Goal: Information Seeking & Learning: Learn about a topic

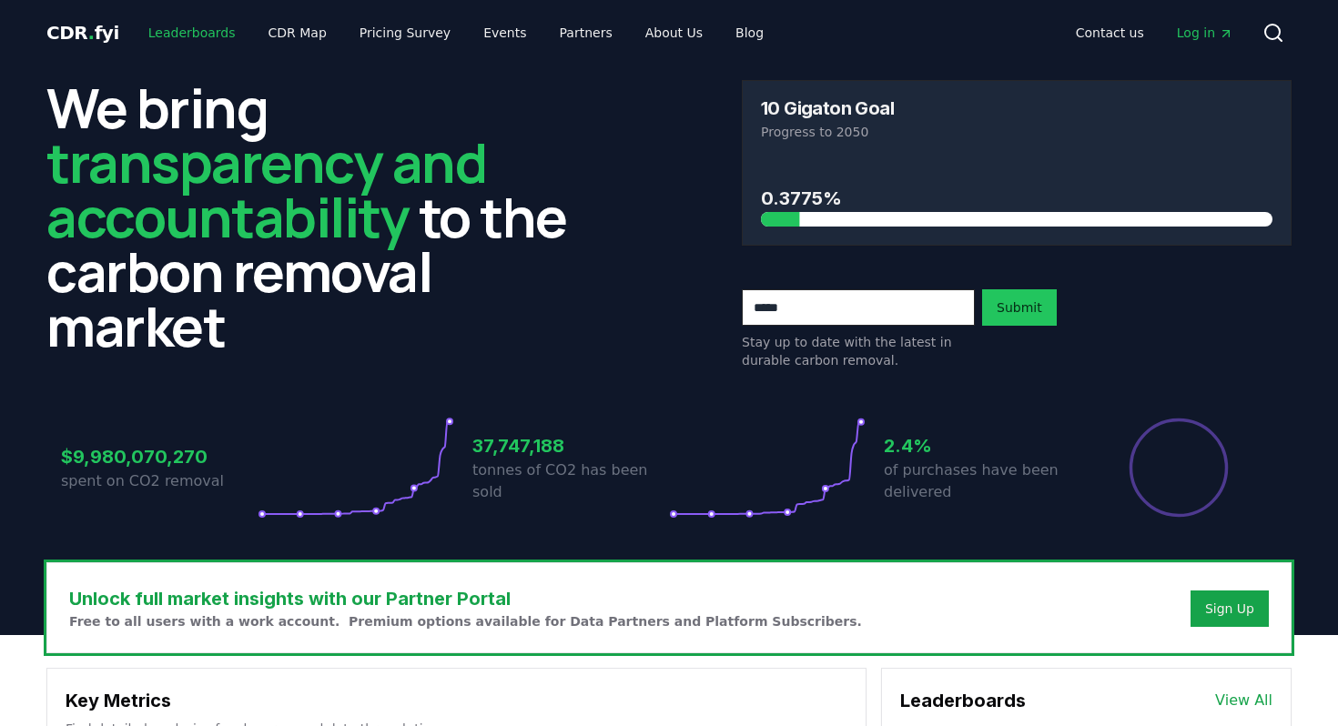
click at [189, 38] on link "Leaderboards" at bounding box center [192, 32] width 117 height 33
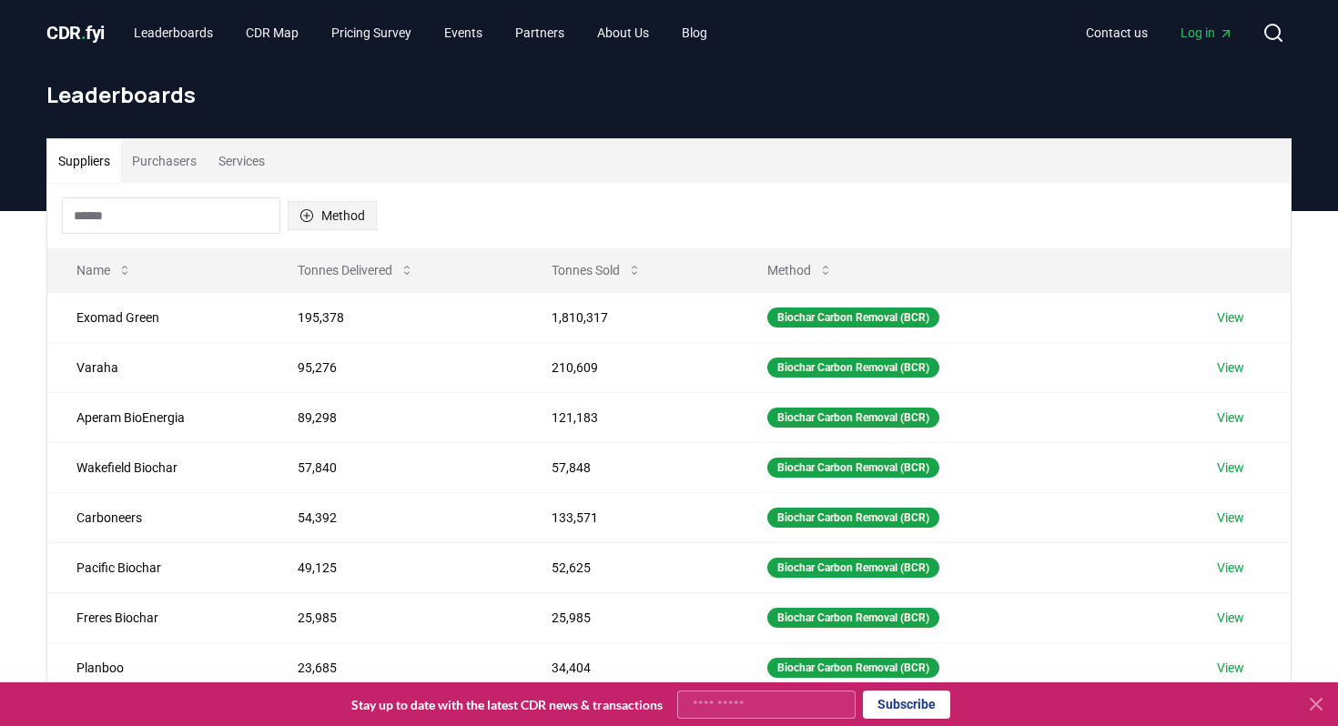
click at [306, 216] on icon "button" at bounding box center [306, 215] width 13 height 13
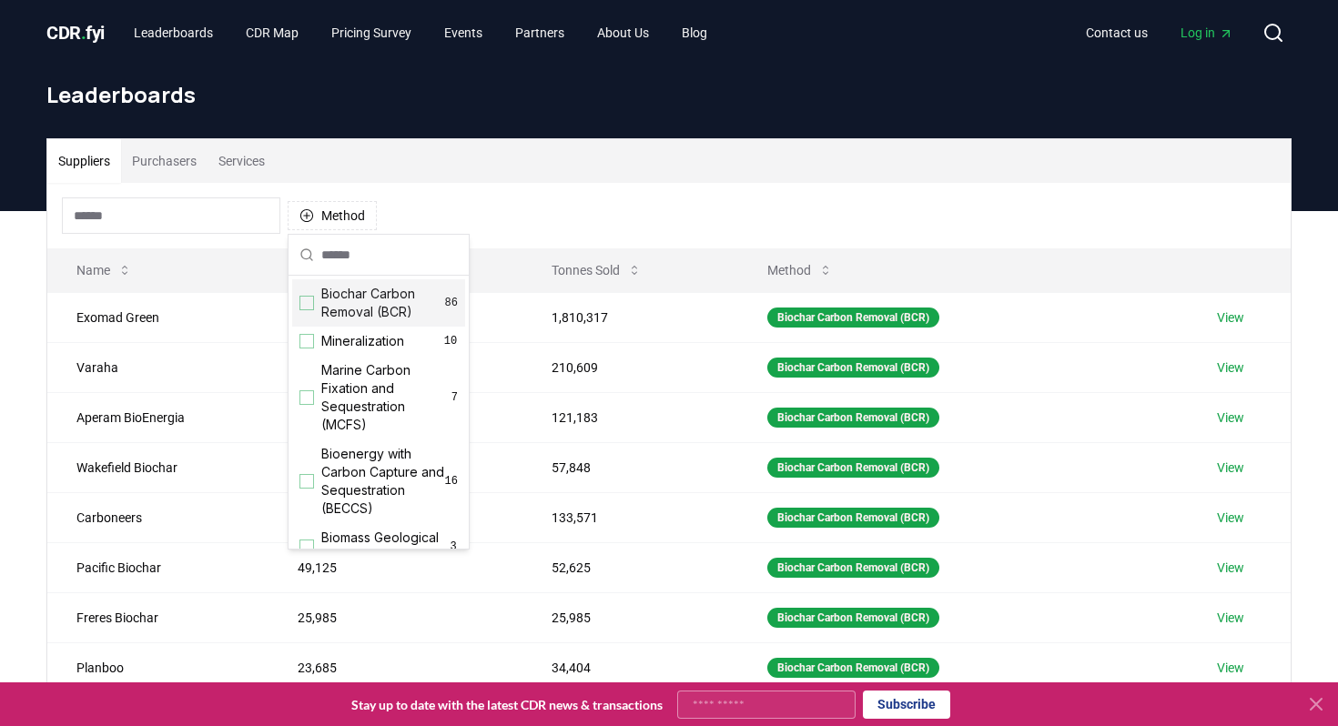
click at [301, 296] on div "Suggestions" at bounding box center [306, 303] width 15 height 15
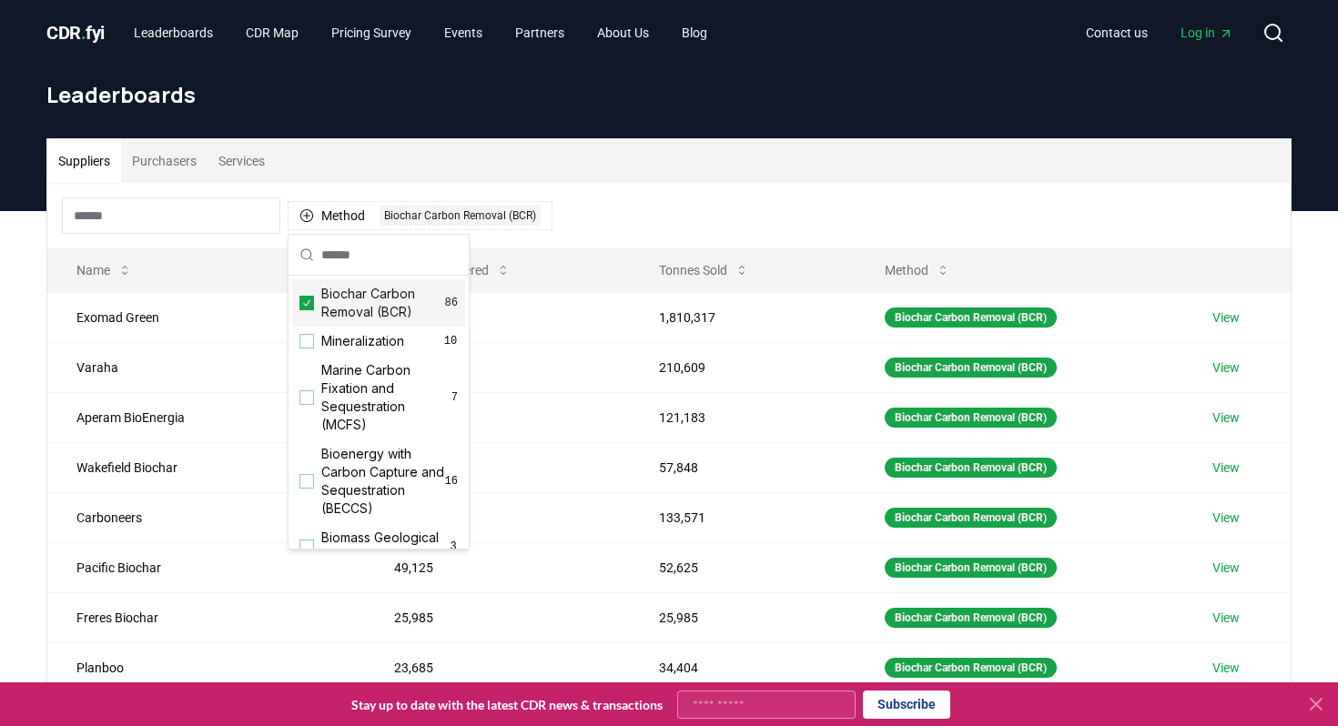
click at [679, 217] on div "Method 1 Biochar Carbon Removal (BCR)" at bounding box center [668, 216] width 1243 height 66
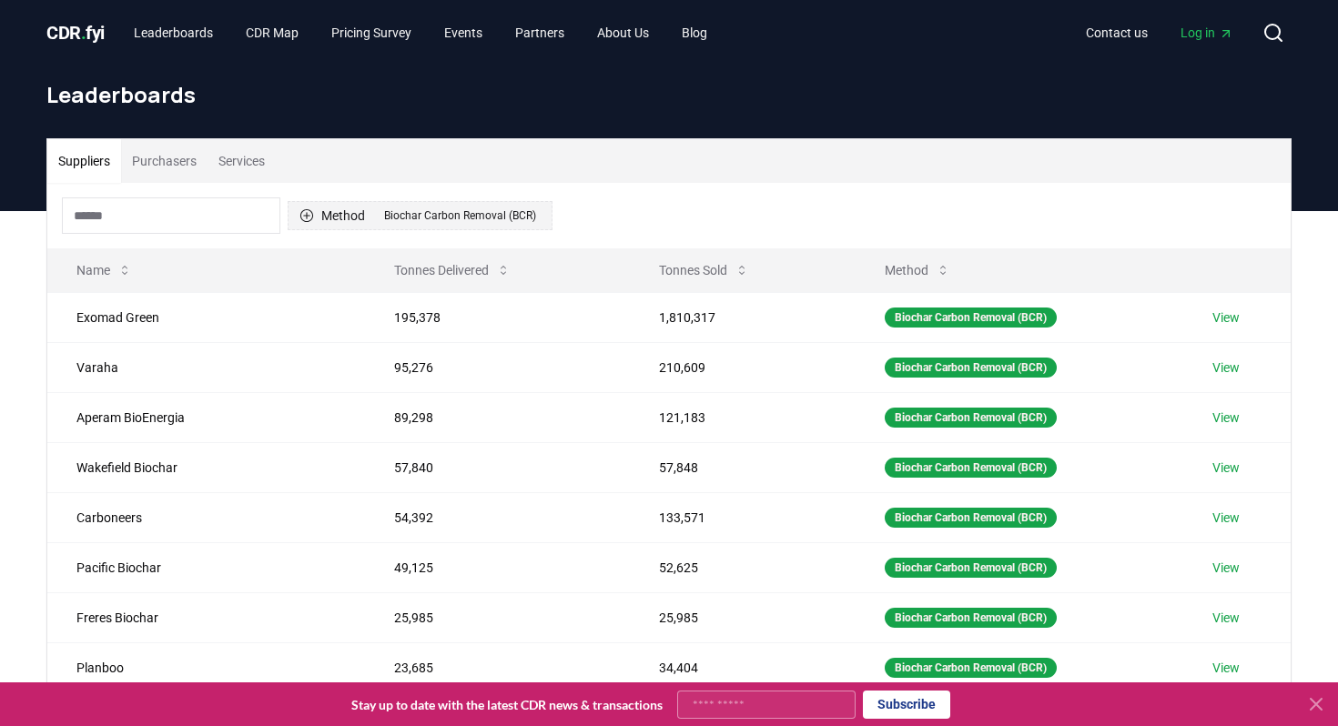
click at [316, 212] on button "Method 1 Biochar Carbon Removal (BCR)" at bounding box center [420, 215] width 265 height 29
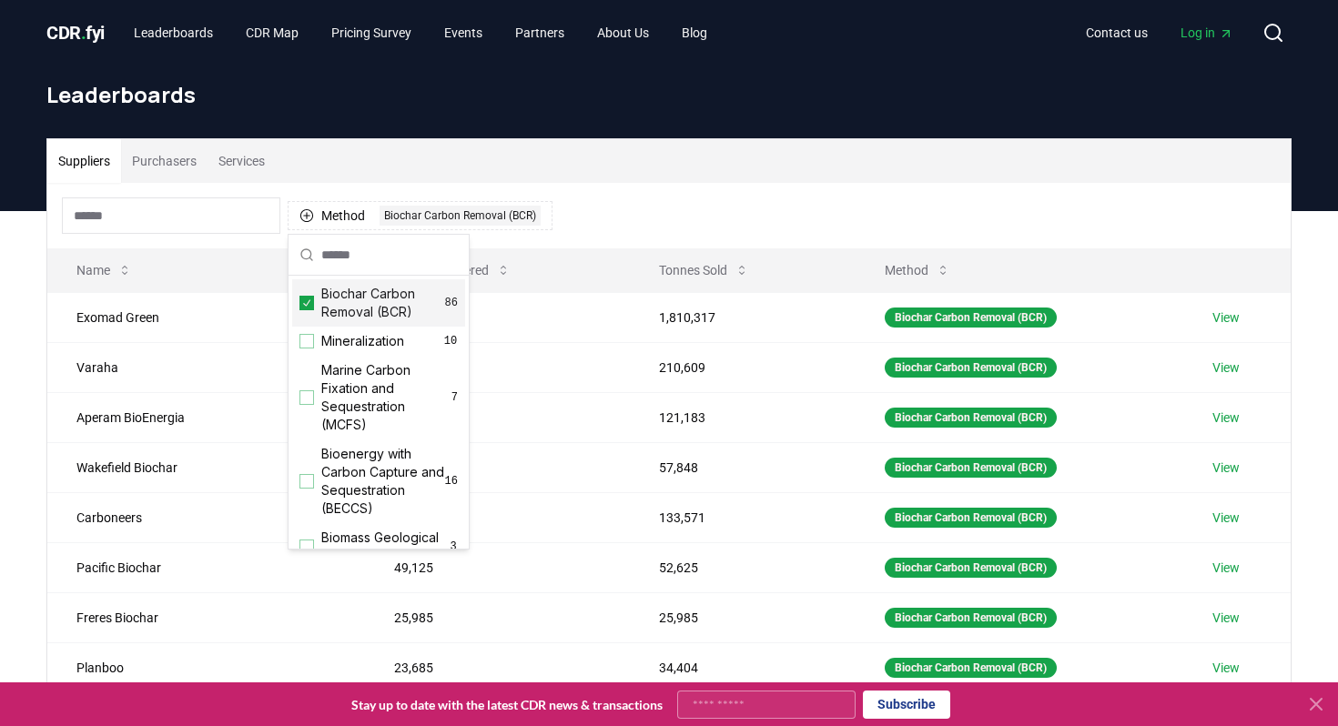
click at [735, 203] on div "Method 1 Biochar Carbon Removal (BCR)" at bounding box center [668, 216] width 1243 height 66
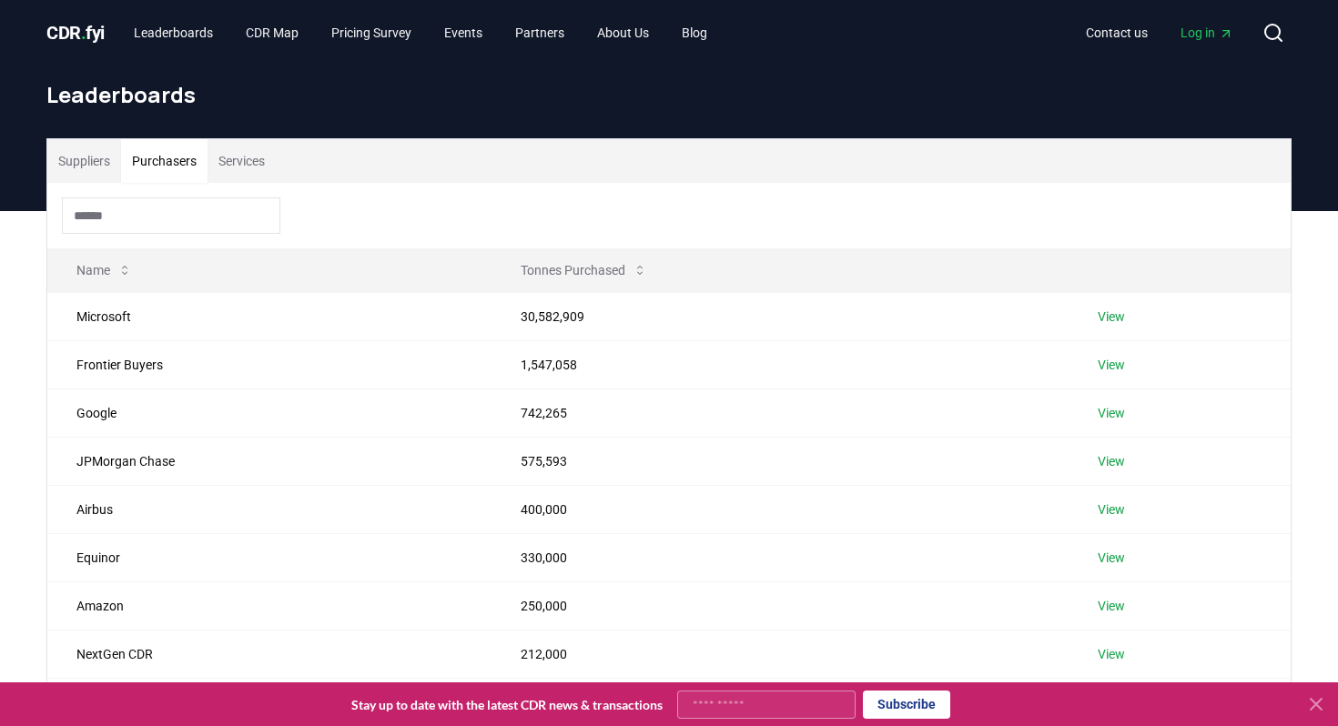
click at [197, 163] on button "Purchasers" at bounding box center [164, 161] width 86 height 44
click at [719, 37] on link "Blog" at bounding box center [694, 32] width 55 height 33
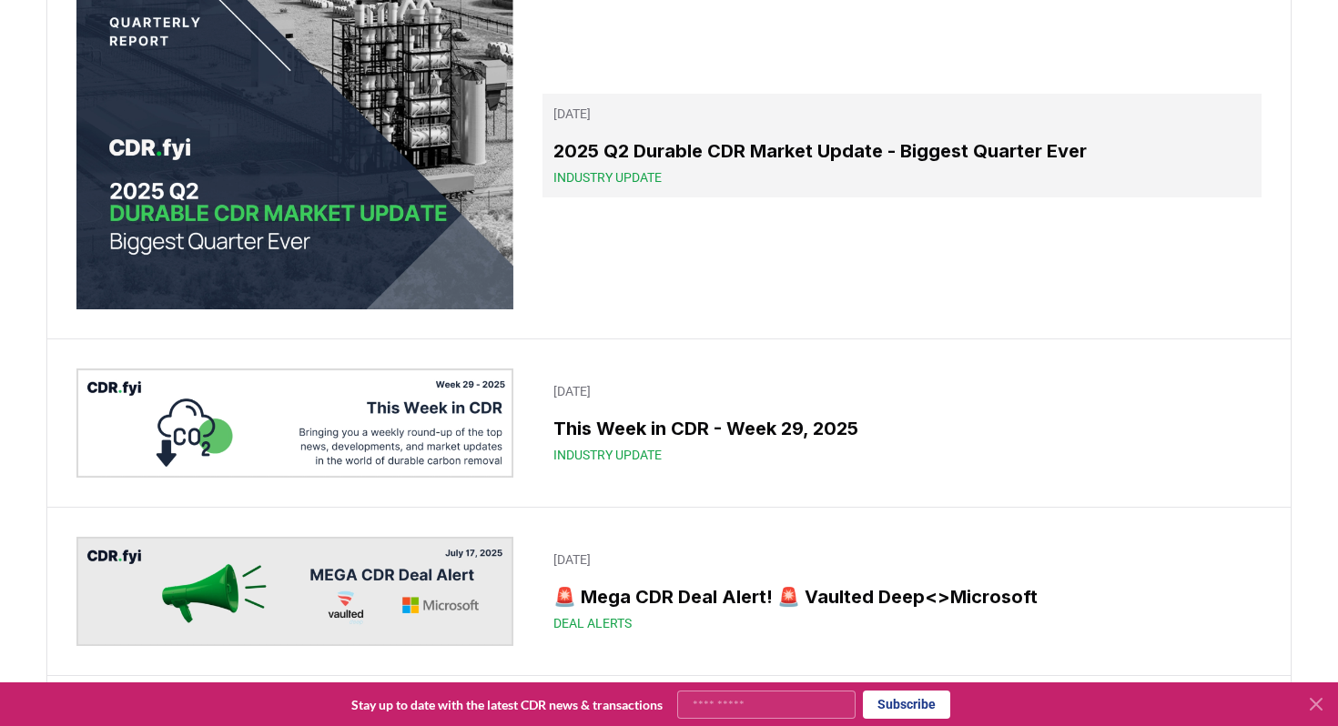
scroll to position [1166, 0]
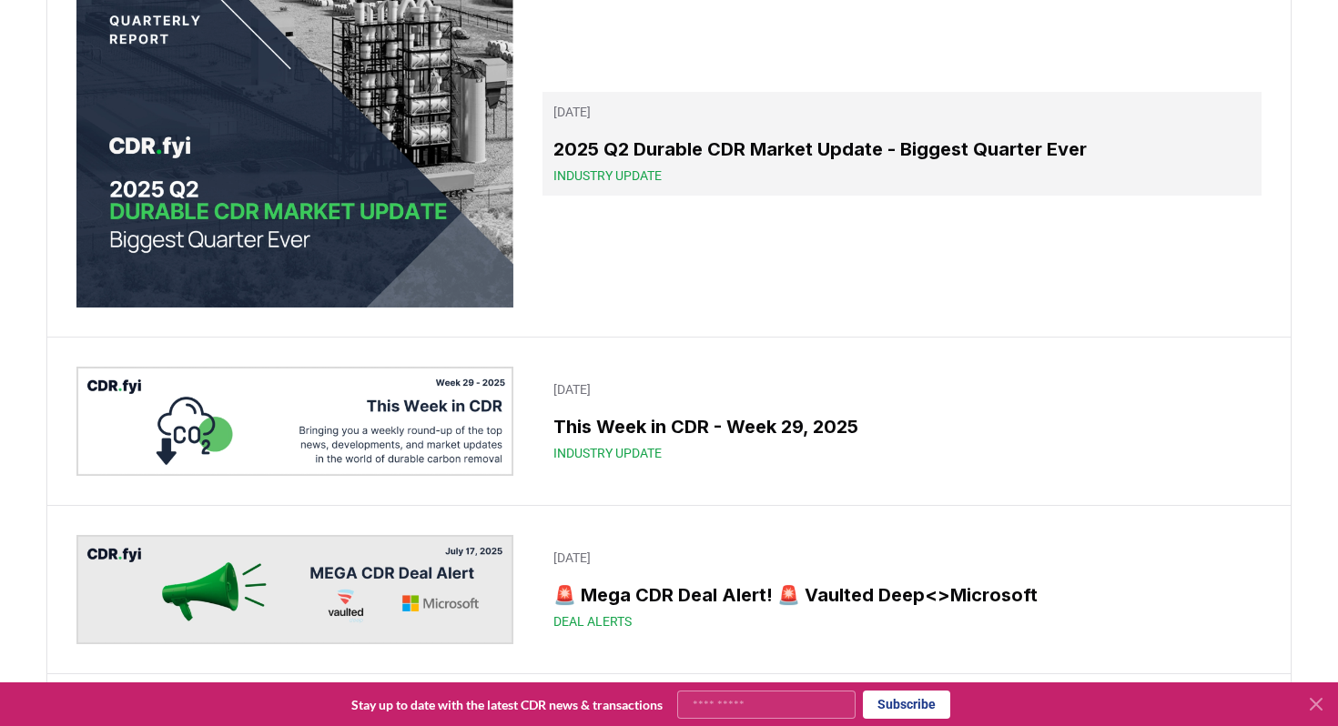
click at [696, 163] on h3 "2025 Q2 Durable CDR Market Update - Biggest Quarter Ever" at bounding box center [901, 149] width 697 height 27
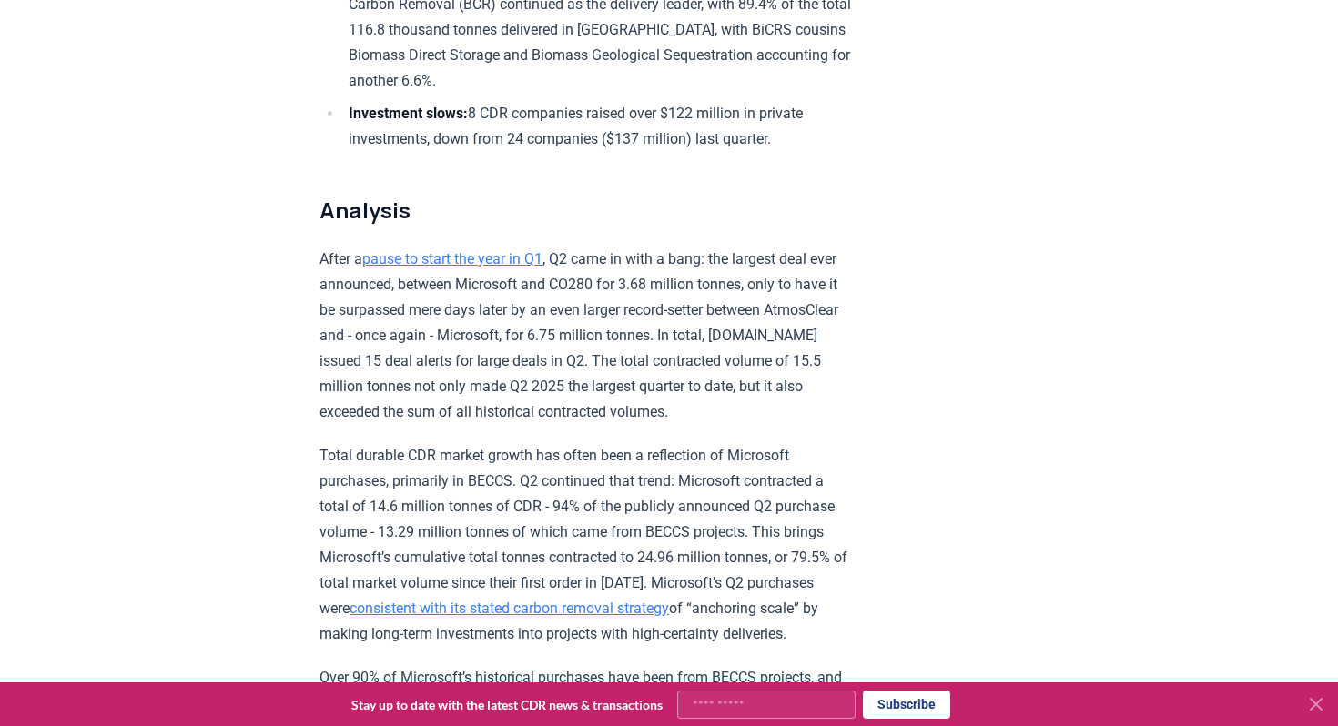
scroll to position [1207, 0]
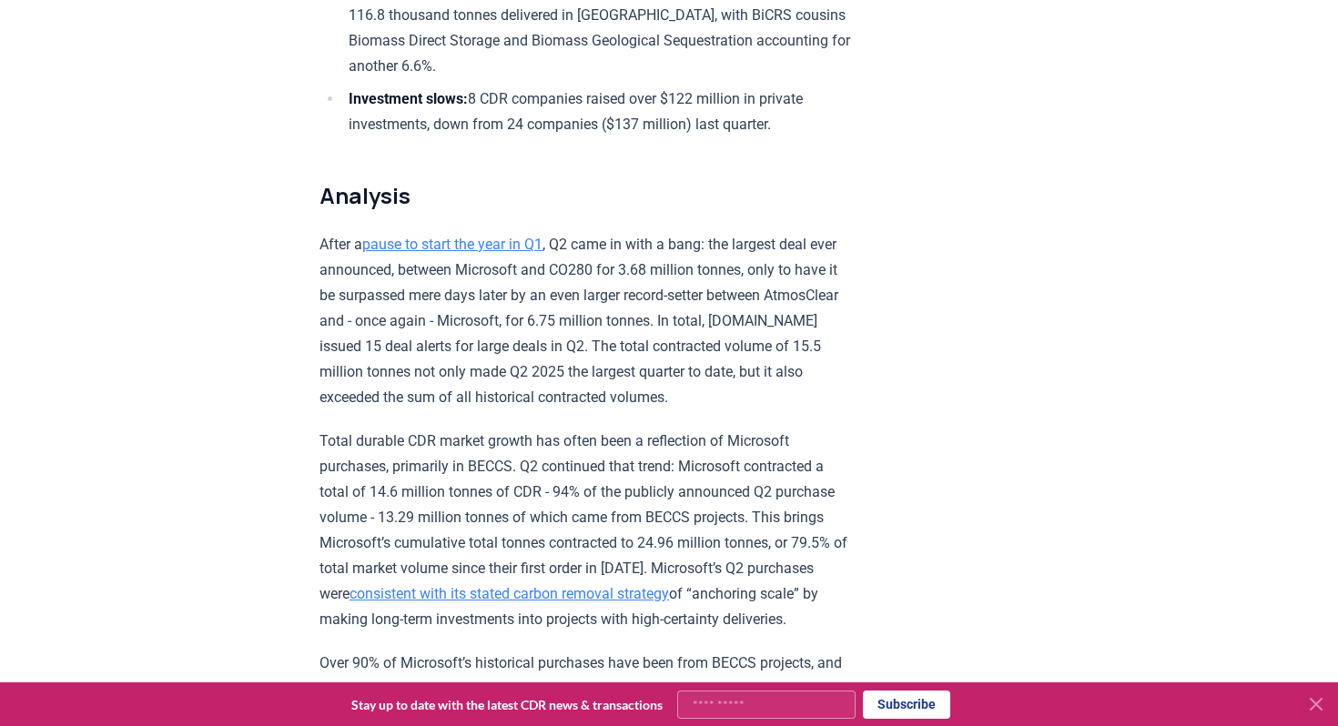
click at [492, 429] on p "Total durable CDR market growth has often been a reflection of Microsoft purcha…" at bounding box center [585, 531] width 532 height 204
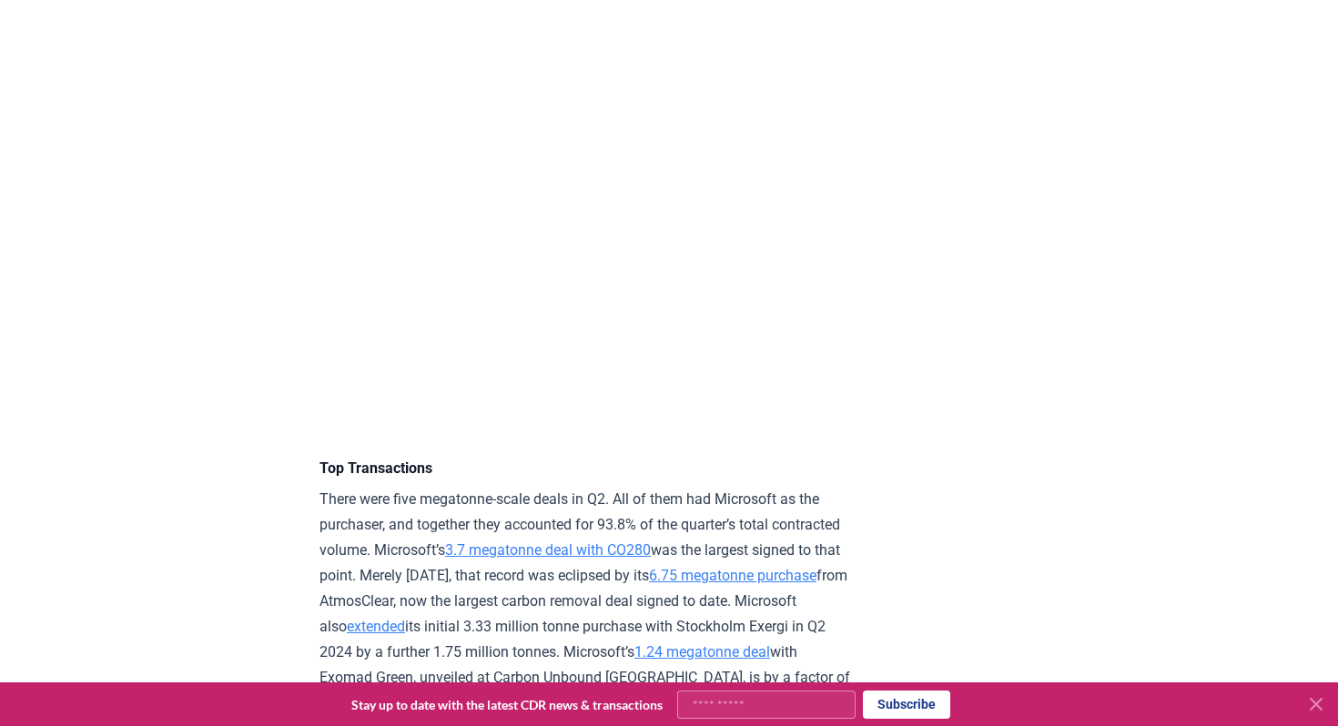
scroll to position [4030, 0]
